Goal: Task Accomplishment & Management: Use online tool/utility

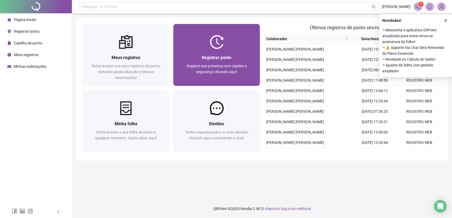
click at [218, 47] on img at bounding box center [217, 42] width 14 height 14
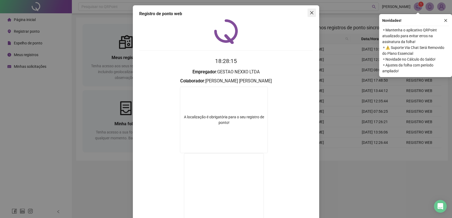
click at [310, 12] on icon "close" at bounding box center [312, 13] width 4 height 4
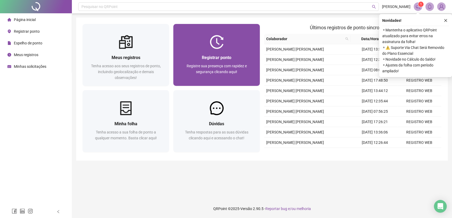
click at [205, 60] on span "Registrar ponto" at bounding box center [217, 57] width 30 height 5
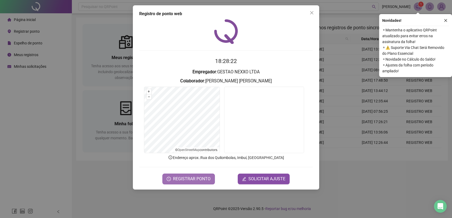
click at [189, 182] on span "REGISTRAR PONTO" at bounding box center [192, 179] width 38 height 6
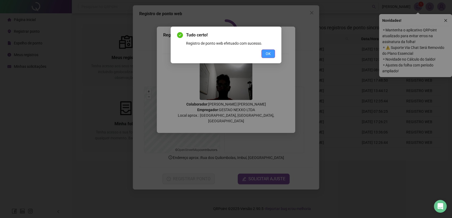
click at [268, 54] on span "OK" at bounding box center [268, 54] width 5 height 6
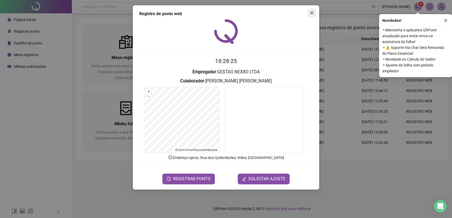
click at [313, 15] on icon "close" at bounding box center [312, 13] width 4 height 4
